Goal: Task Accomplishment & Management: Use online tool/utility

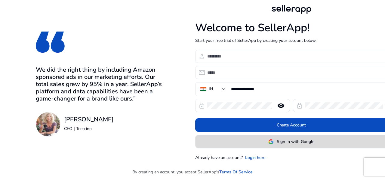
click at [290, 144] on span "Sign In with Google" at bounding box center [296, 141] width 38 height 6
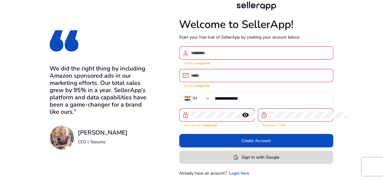
click at [279, 157] on span "Sign In with Google" at bounding box center [260, 157] width 38 height 6
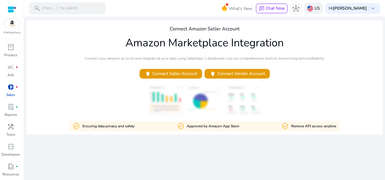
click at [320, 7] on p "US" at bounding box center [317, 8] width 6 height 11
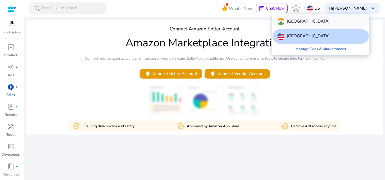
click at [305, 22] on div "[GEOGRAPHIC_DATA]" at bounding box center [320, 21] width 96 height 14
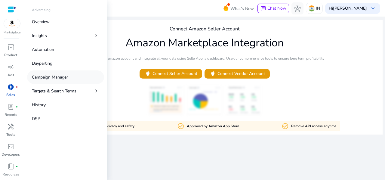
click at [50, 75] on p "Campaign Manager" at bounding box center [50, 77] width 36 height 6
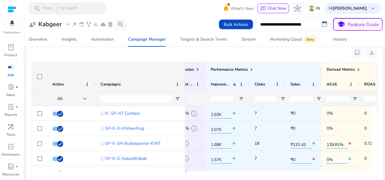
scroll to position [0, 184]
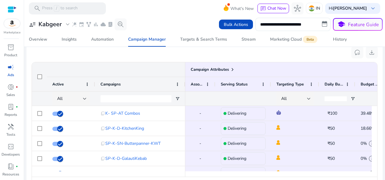
drag, startPoint x: 241, startPoint y: 174, endPoint x: 256, endPoint y: 174, distance: 14.1
click at [256, 174] on div at bounding box center [278, 173] width 186 height 5
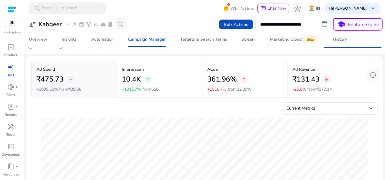
scroll to position [0, 0]
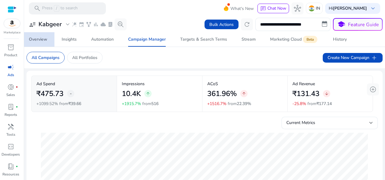
click at [48, 40] on link "Overview" at bounding box center [38, 39] width 33 height 14
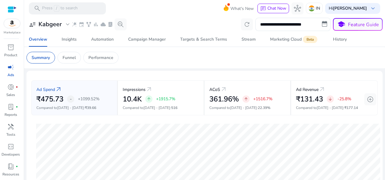
drag, startPoint x: 382, startPoint y: 33, endPoint x: 385, endPoint y: 46, distance: 13.5
click at [385, 46] on mat-sidenav-content "**********" at bounding box center [204, 90] width 361 height 180
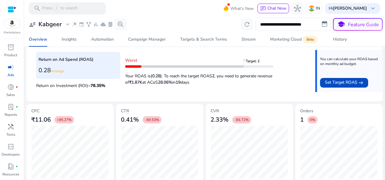
scroll to position [241, 0]
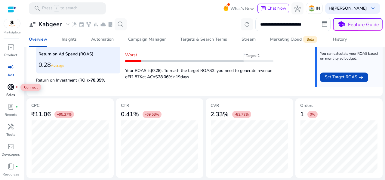
click at [12, 85] on span "donut_small" at bounding box center [10, 86] width 7 height 7
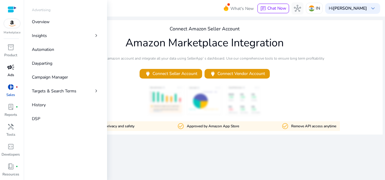
click at [12, 75] on p "Ads" at bounding box center [11, 74] width 7 height 5
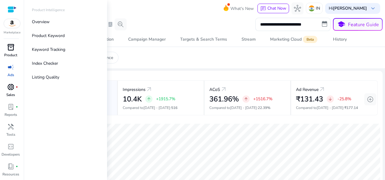
click at [14, 48] on span "inventory_2" at bounding box center [10, 47] width 7 height 7
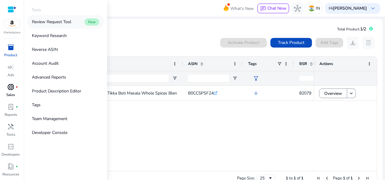
click at [60, 23] on p "Review Request Tool" at bounding box center [51, 22] width 39 height 6
